Goal: Task Accomplishment & Management: Use online tool/utility

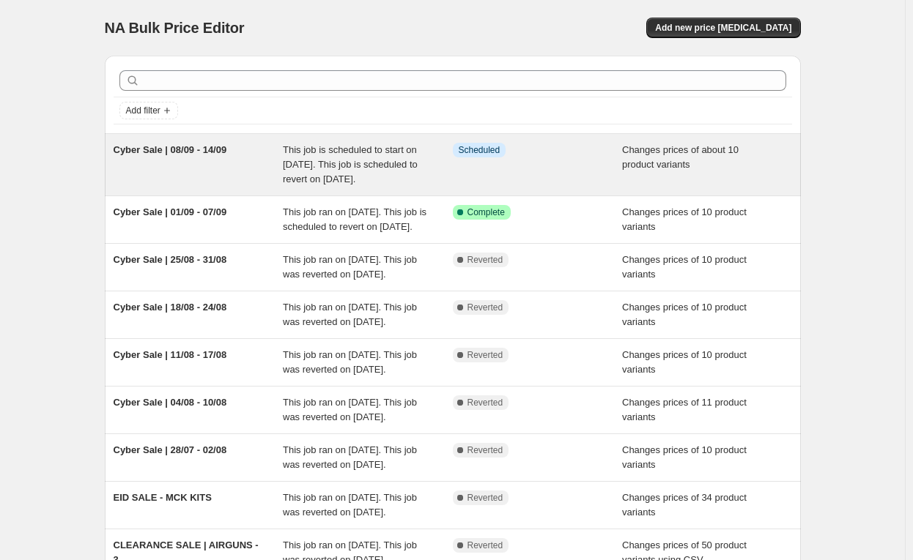
click at [193, 149] on span "Cyber Sale | 08/09 - 14/09" at bounding box center [171, 149] width 114 height 11
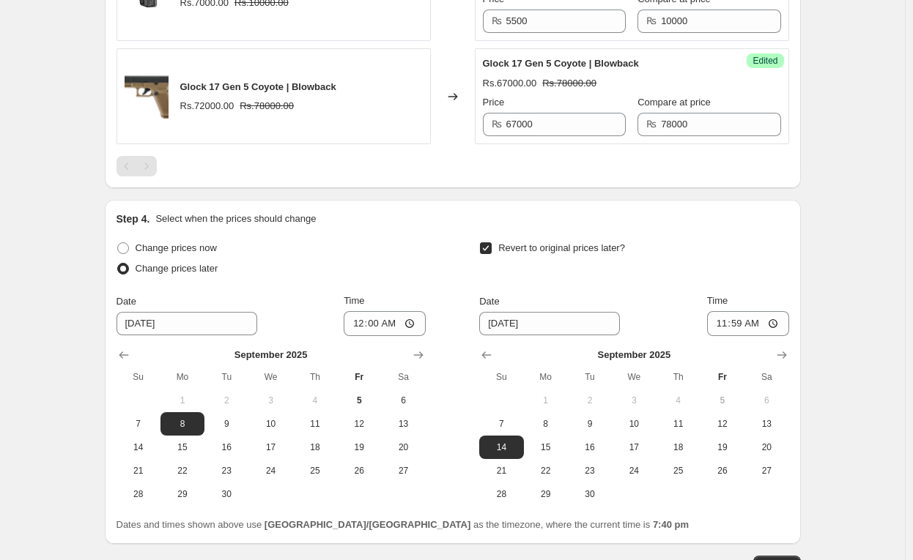
scroll to position [1643, 0]
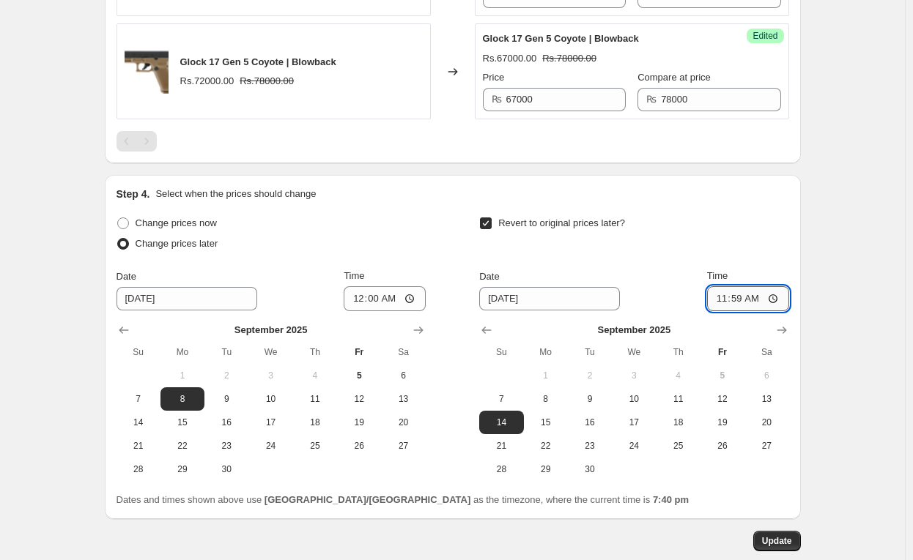
click at [758, 310] on input "11:59" at bounding box center [748, 298] width 82 height 25
type input "23:59"
click at [781, 547] on span "Update" at bounding box center [777, 542] width 30 height 12
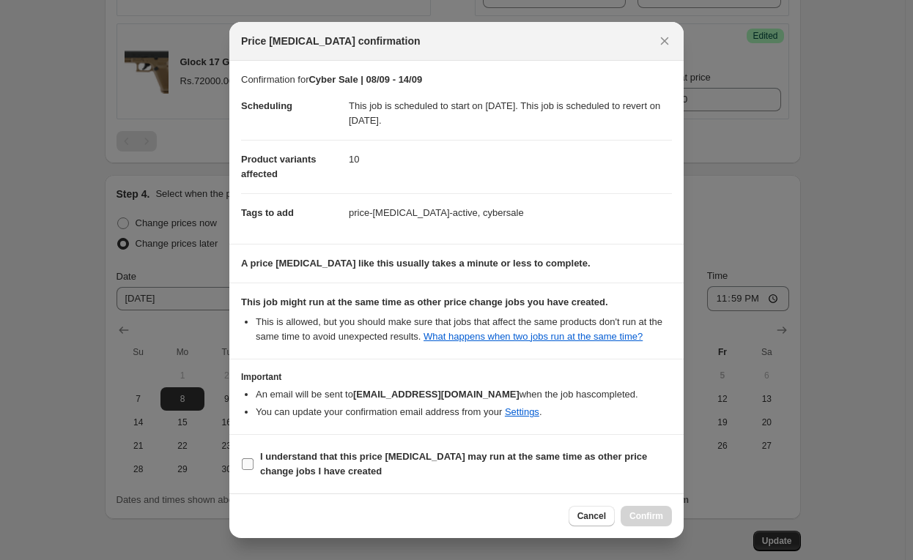
click at [249, 463] on input "I understand that this price [MEDICAL_DATA] may run at the same time as other p…" at bounding box center [248, 465] width 12 height 12
checkbox input "true"
click at [646, 518] on span "Confirm" at bounding box center [646, 517] width 34 height 12
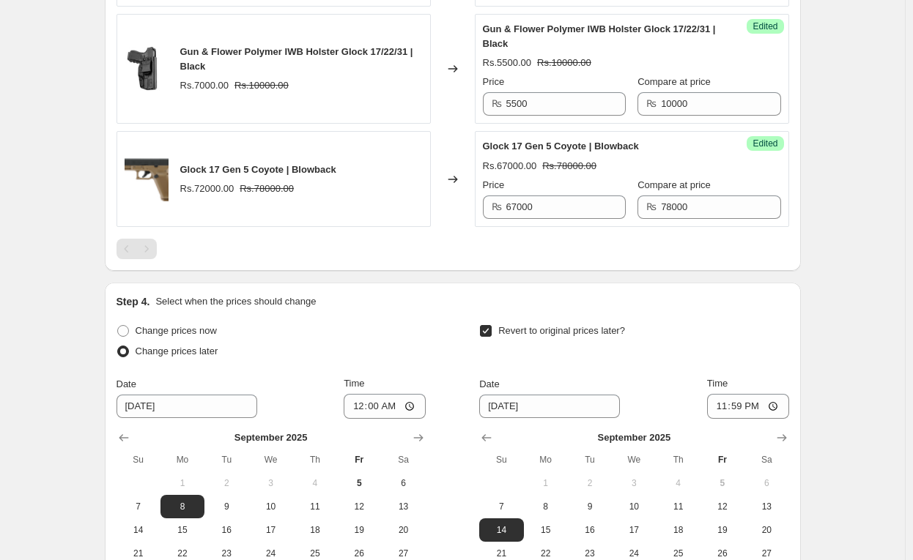
scroll to position [1732, 0]
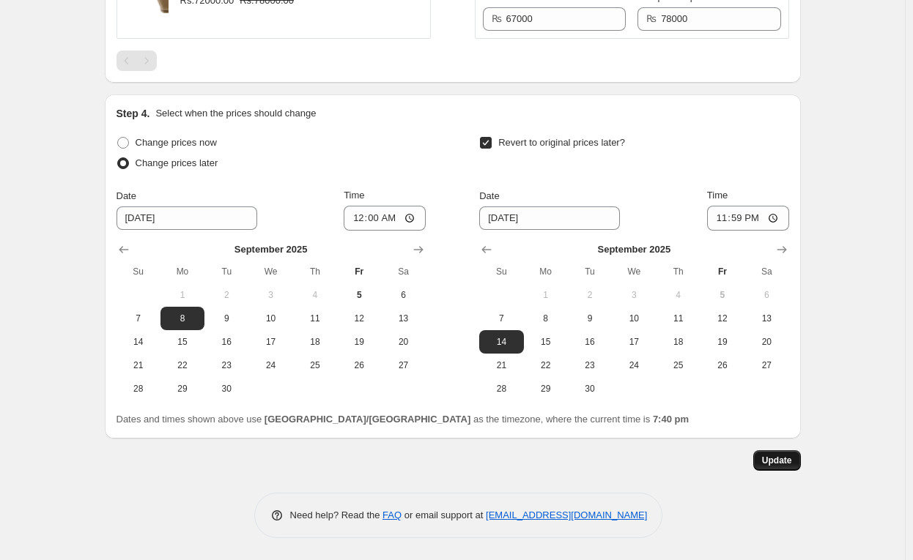
click at [796, 460] on button "Update" at bounding box center [777, 461] width 48 height 21
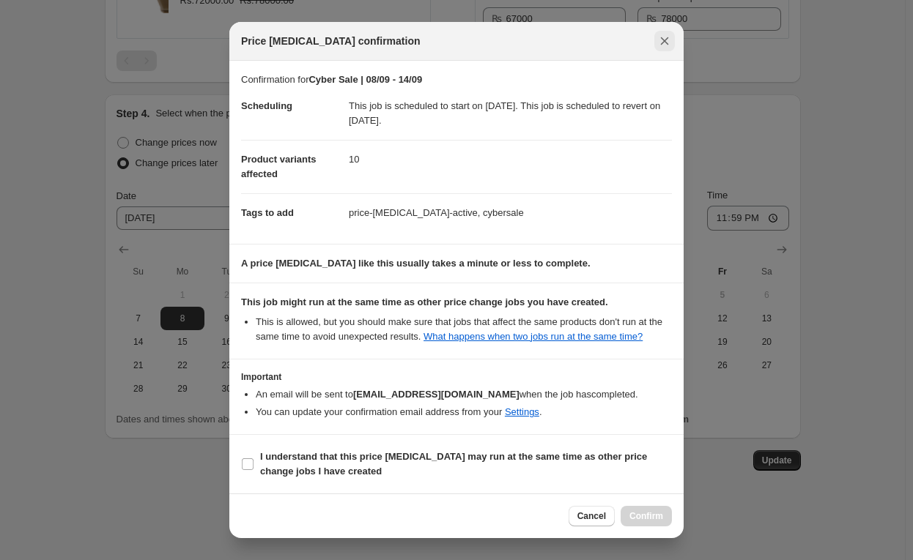
click at [665, 42] on icon "Close" at bounding box center [665, 41] width 8 height 8
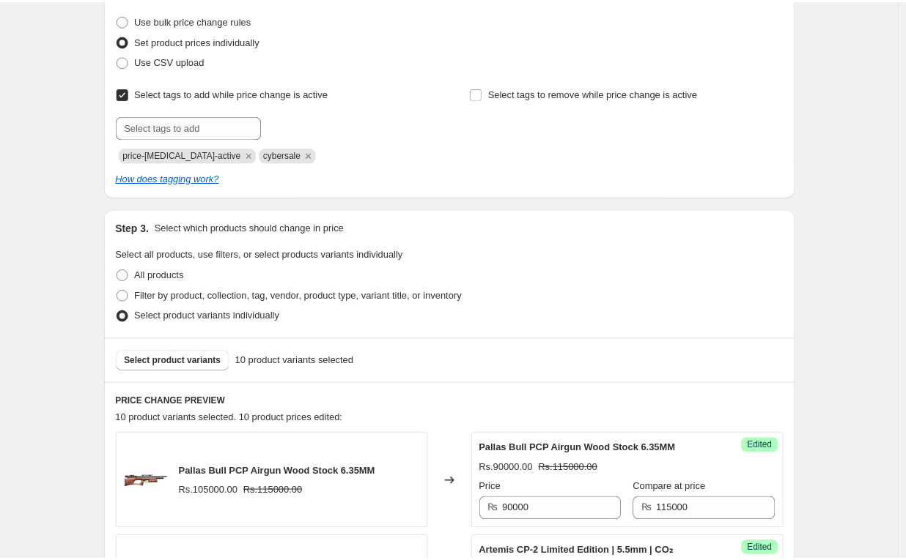
scroll to position [0, 0]
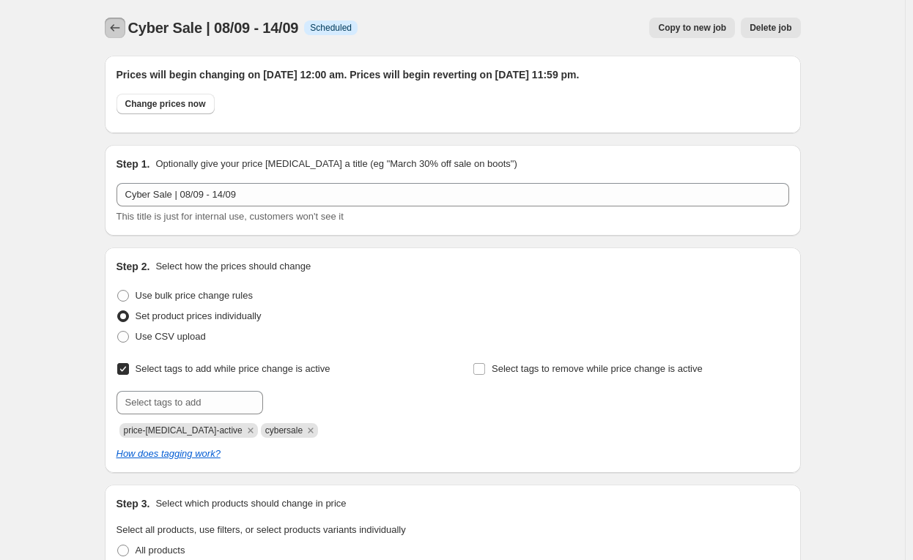
click at [119, 31] on icon "Price change jobs" at bounding box center [115, 28] width 15 height 15
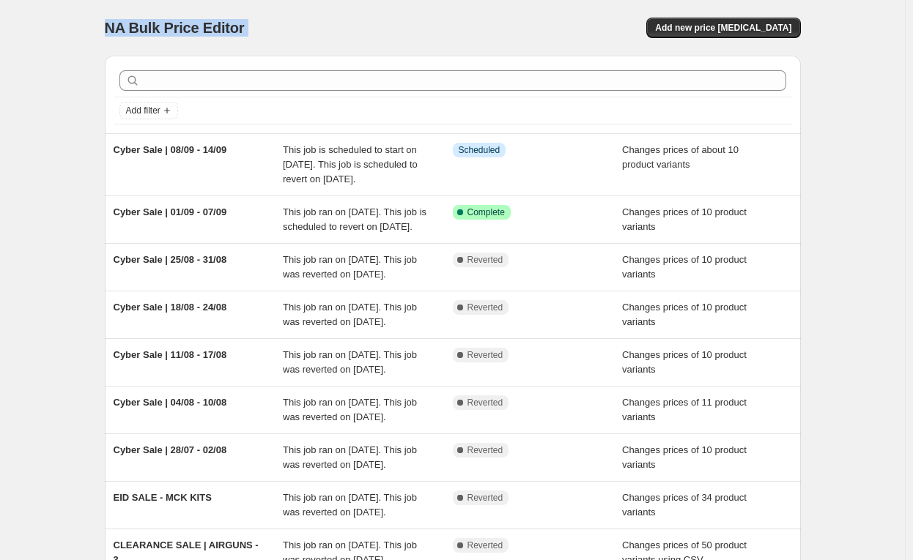
drag, startPoint x: 108, startPoint y: 28, endPoint x: 520, endPoint y: -1, distance: 413.5
click at [520, 0] on html "Home Settings Plans Skip to content NA Bulk Price Editor. This page is ready NA…" at bounding box center [456, 280] width 913 height 560
click at [100, 21] on div "NA Bulk Price Editor. This page is ready NA Bulk Price Editor Add new price [ME…" at bounding box center [452, 384] width 731 height 769
drag, startPoint x: 106, startPoint y: 26, endPoint x: 275, endPoint y: 42, distance: 170.7
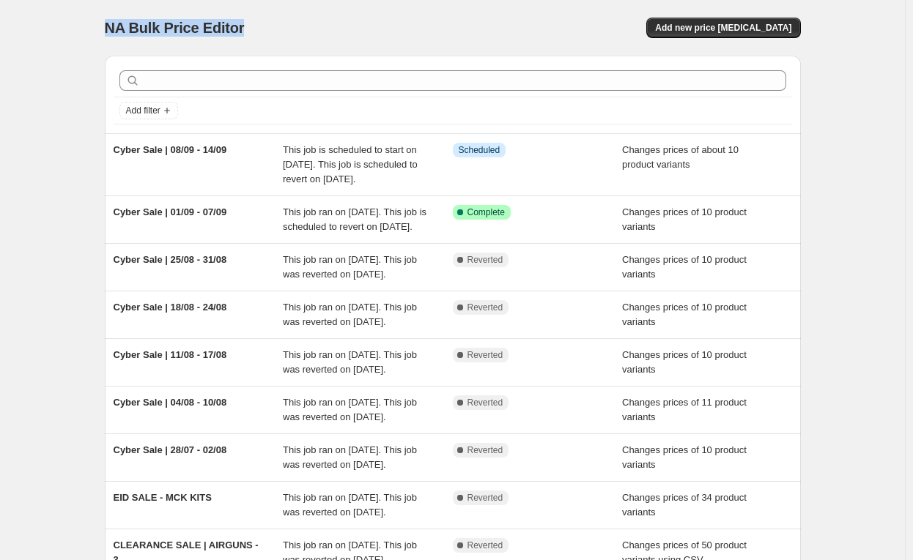
click at [275, 42] on div "NA Bulk Price Editor. This page is ready NA Bulk Price Editor Add new price [ME…" at bounding box center [452, 384] width 731 height 769
